Goal: Participate in discussion

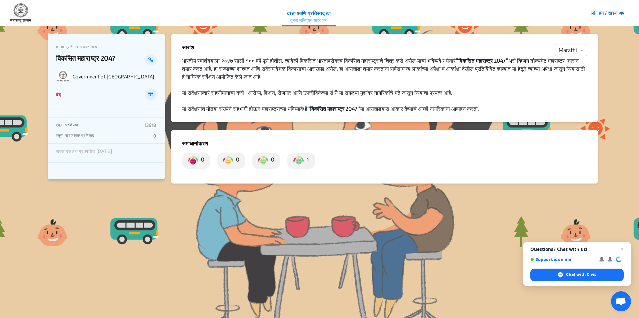
click at [588, 11] on button "लॉग इन / साइन अप" at bounding box center [608, 13] width 43 height 10
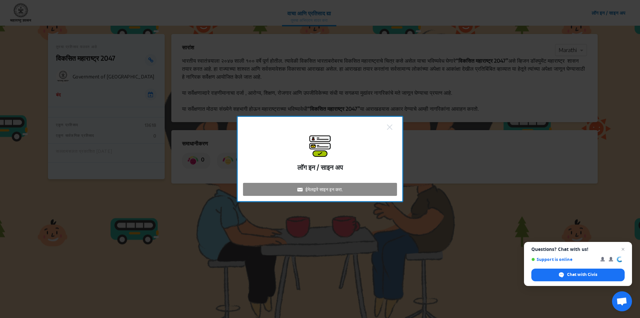
click at [392, 126] on img at bounding box center [389, 126] width 5 height 5
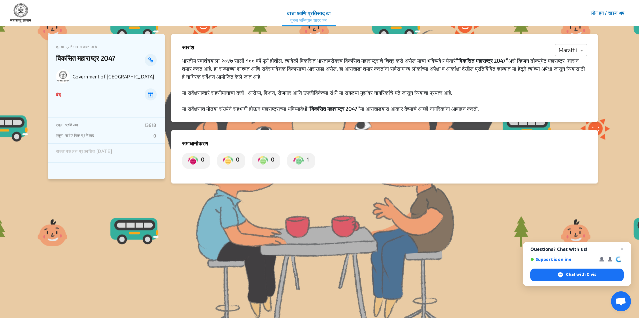
click at [622, 13] on button "लॉग इन / साइन अप" at bounding box center [608, 13] width 43 height 10
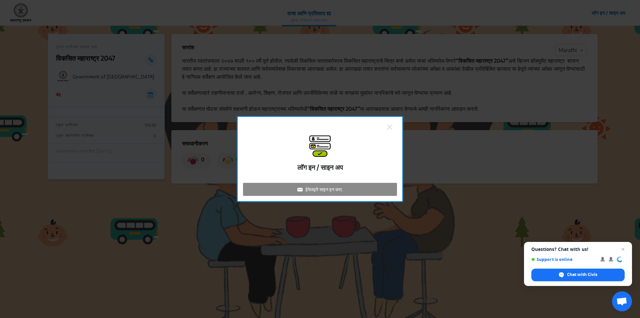
click at [309, 190] on p "ईमेलद्वारे साइन इन करा." at bounding box center [323, 189] width 37 height 7
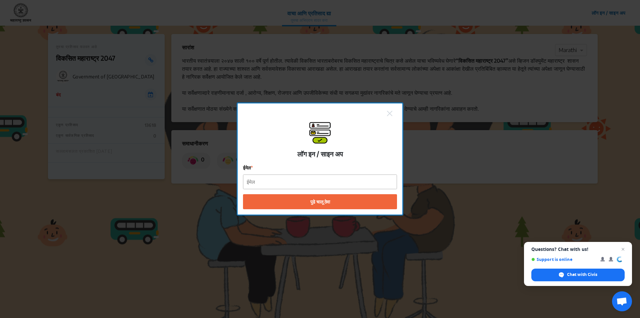
click at [391, 114] on img at bounding box center [389, 113] width 5 height 5
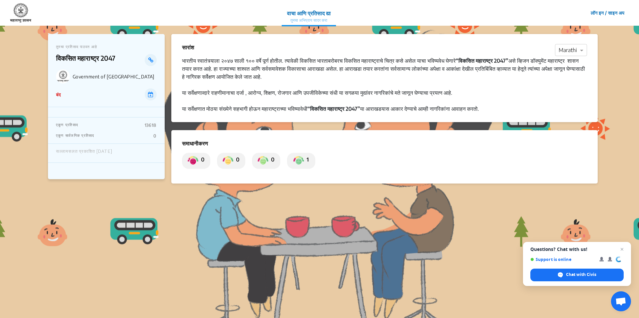
click at [303, 161] on img at bounding box center [298, 160] width 11 height 11
click at [621, 247] on span "Open chat" at bounding box center [622, 249] width 8 height 8
